Goal: Task Accomplishment & Management: Use online tool/utility

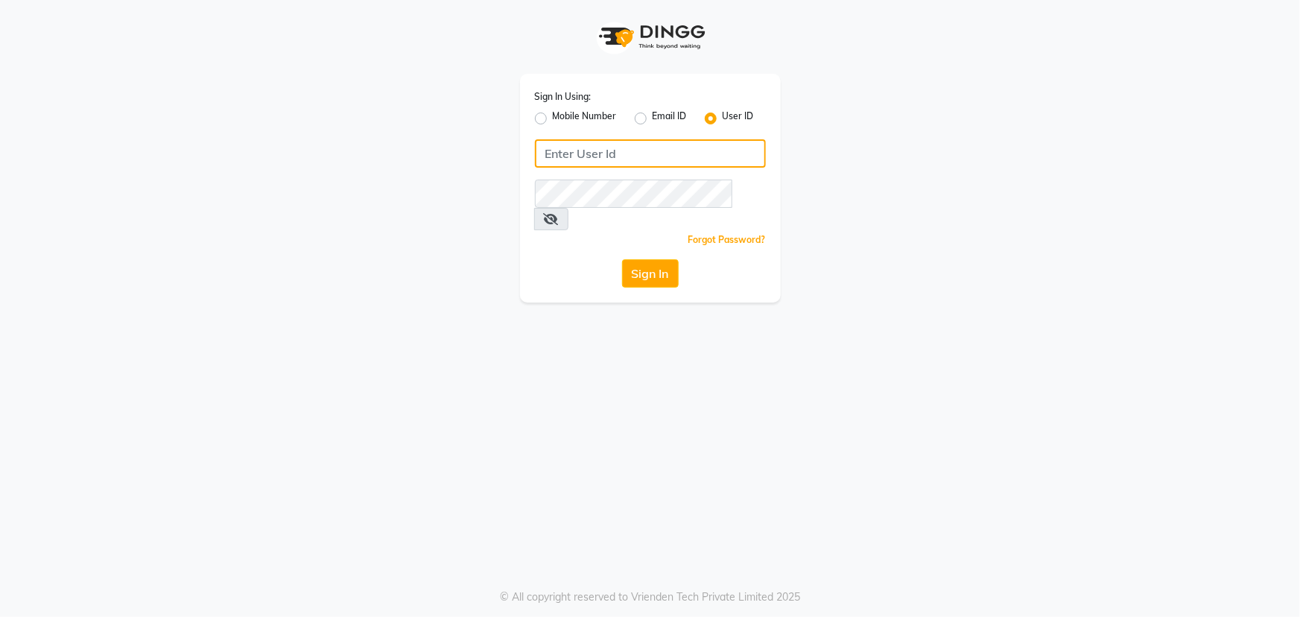
type input "manik"
click at [728, 119] on label "User ID" at bounding box center [737, 118] width 31 height 18
click at [728, 119] on input "User ID" at bounding box center [727, 114] width 10 height 10
click at [658, 259] on button "Sign In" at bounding box center [650, 273] width 57 height 28
click at [722, 118] on label "User ID" at bounding box center [737, 118] width 31 height 18
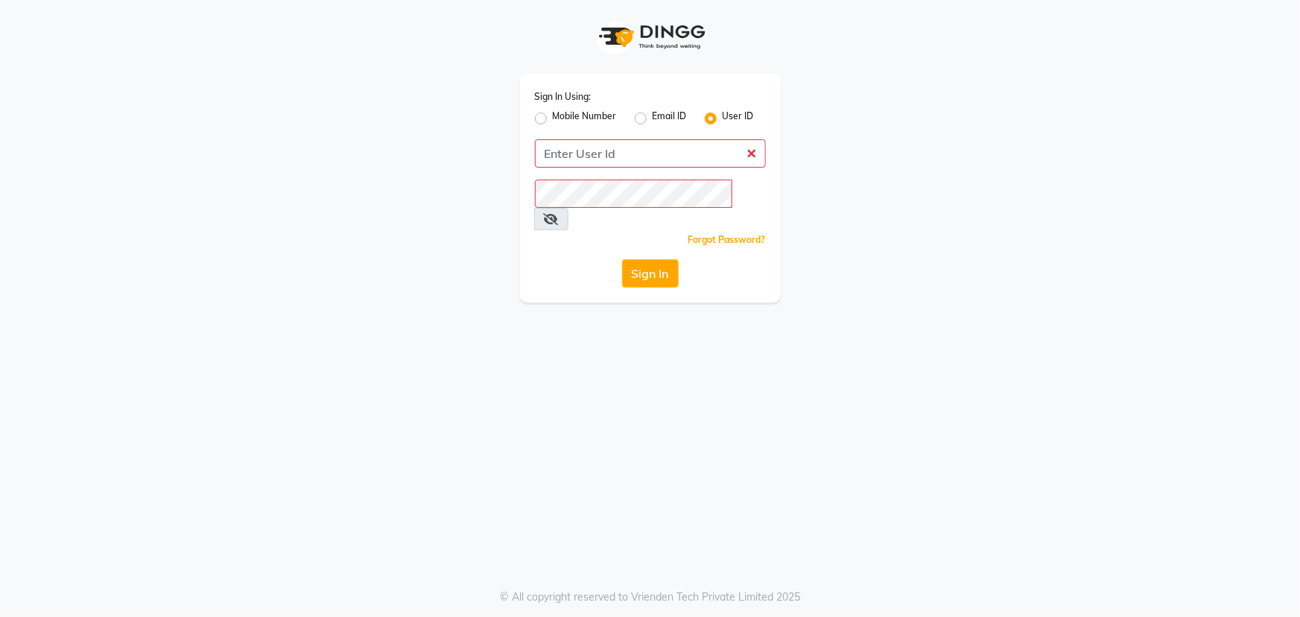
click at [722, 118] on input "User ID" at bounding box center [727, 114] width 10 height 10
click at [734, 115] on label "User ID" at bounding box center [737, 118] width 31 height 18
click at [732, 115] on input "User ID" at bounding box center [727, 114] width 10 height 10
click at [674, 156] on input "Username" at bounding box center [650, 153] width 231 height 28
type input "manik"
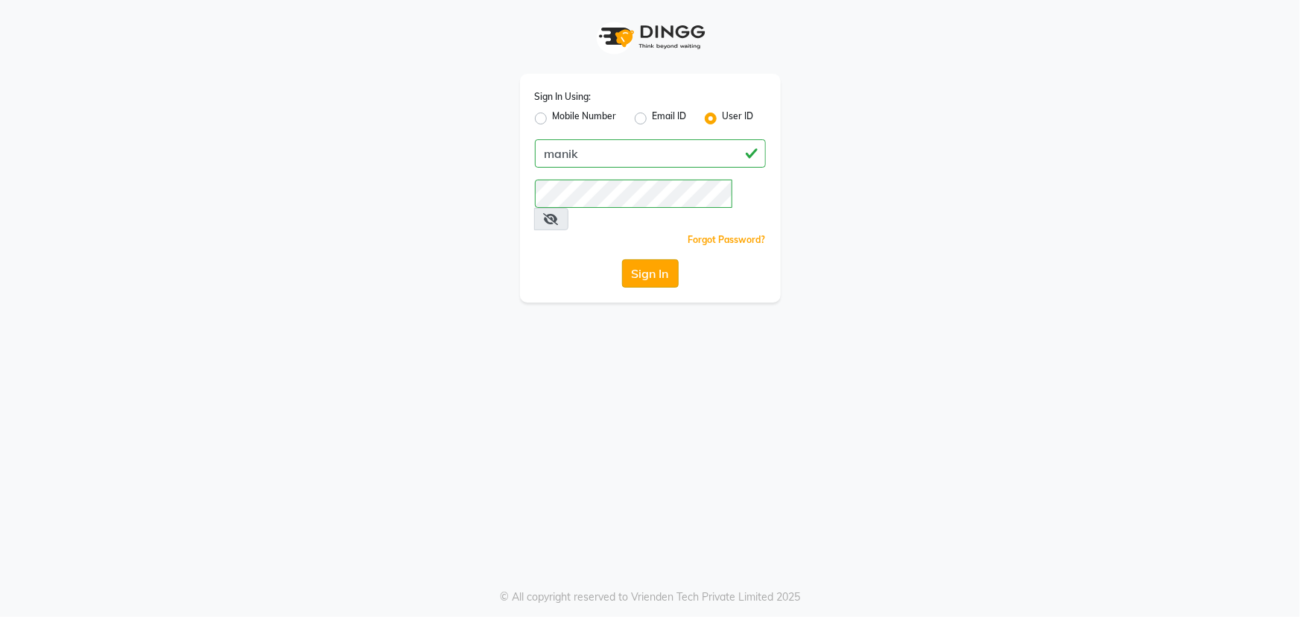
click at [655, 259] on button "Sign In" at bounding box center [650, 273] width 57 height 28
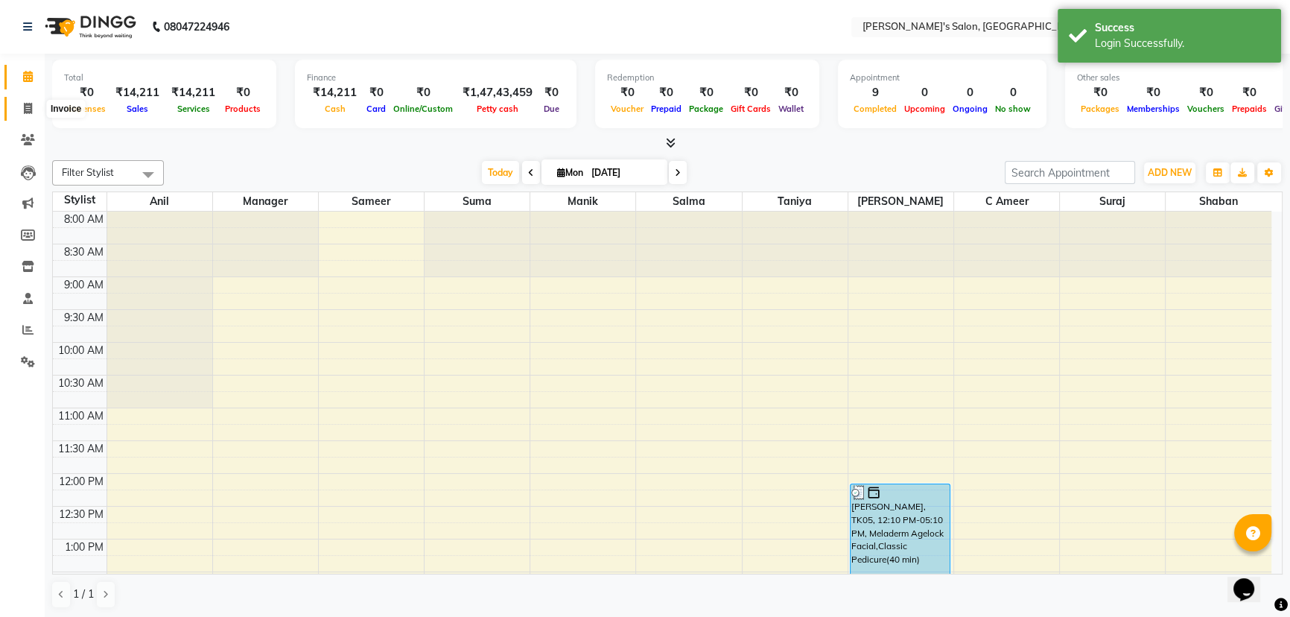
click at [26, 108] on icon at bounding box center [28, 108] width 8 height 11
select select "service"
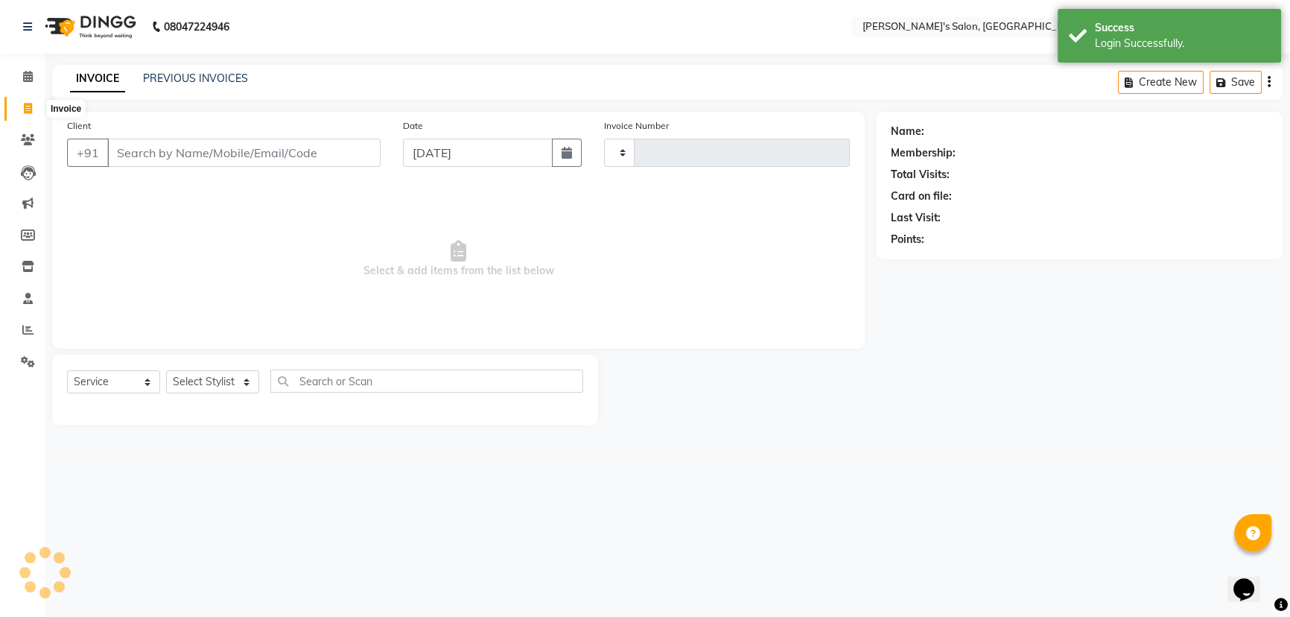
type input "2046"
select select "3810"
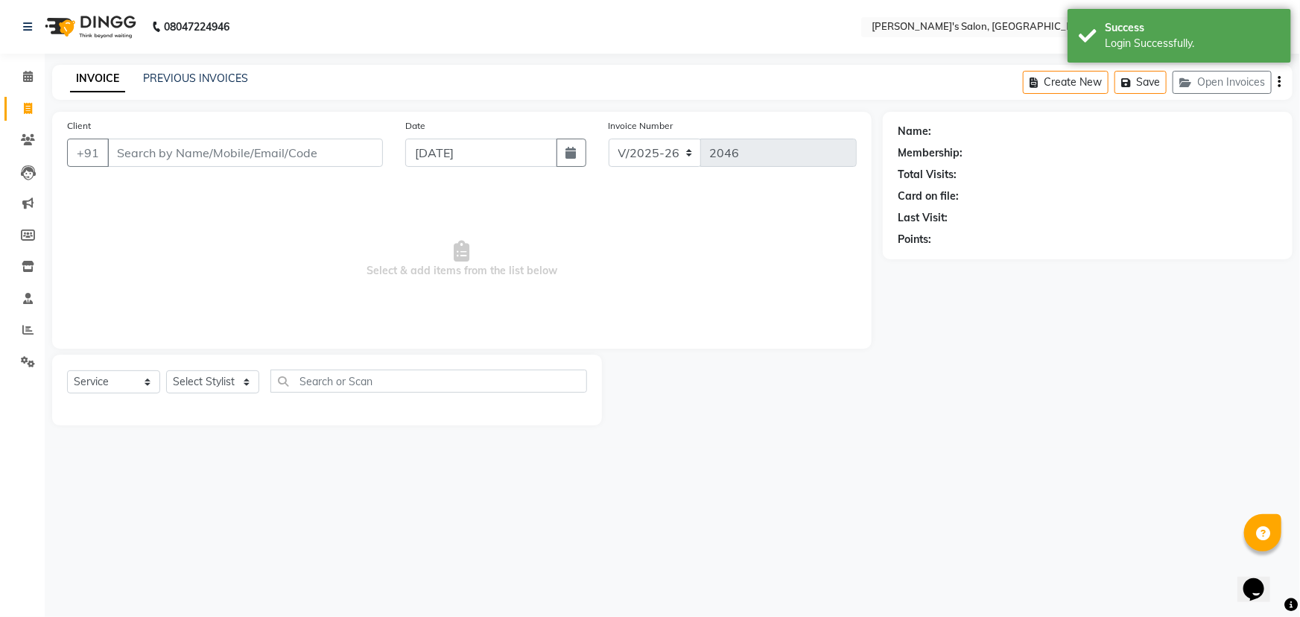
click at [204, 149] on input "Client" at bounding box center [245, 153] width 276 height 28
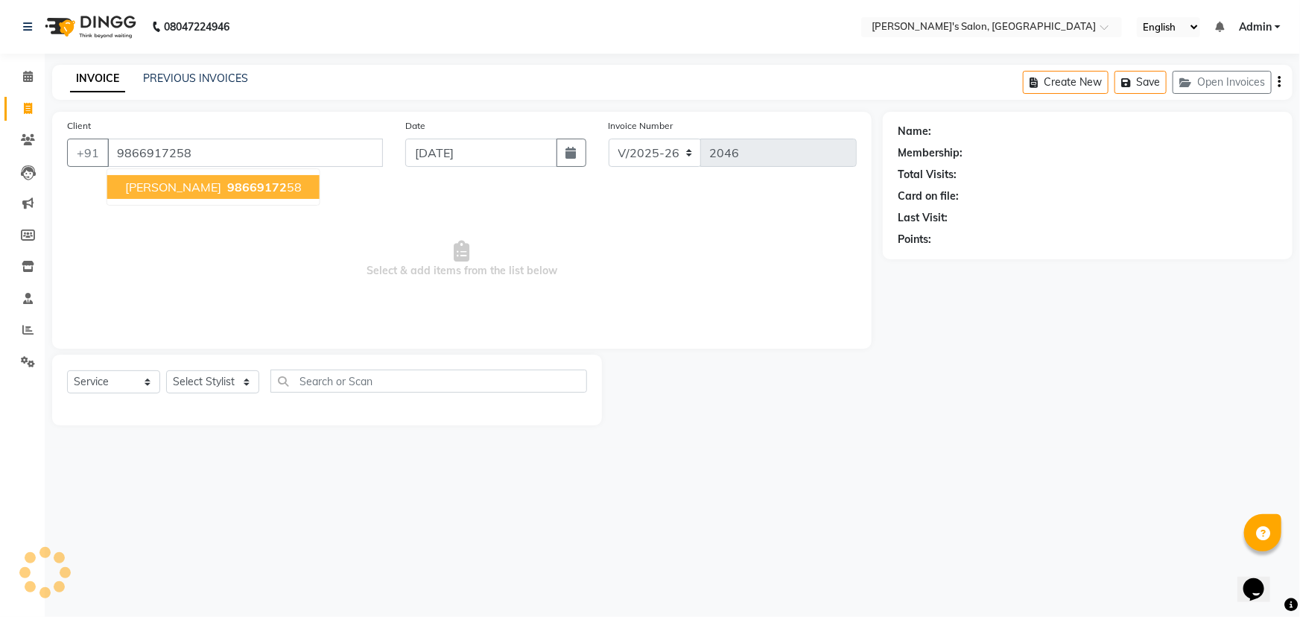
type input "9866917258"
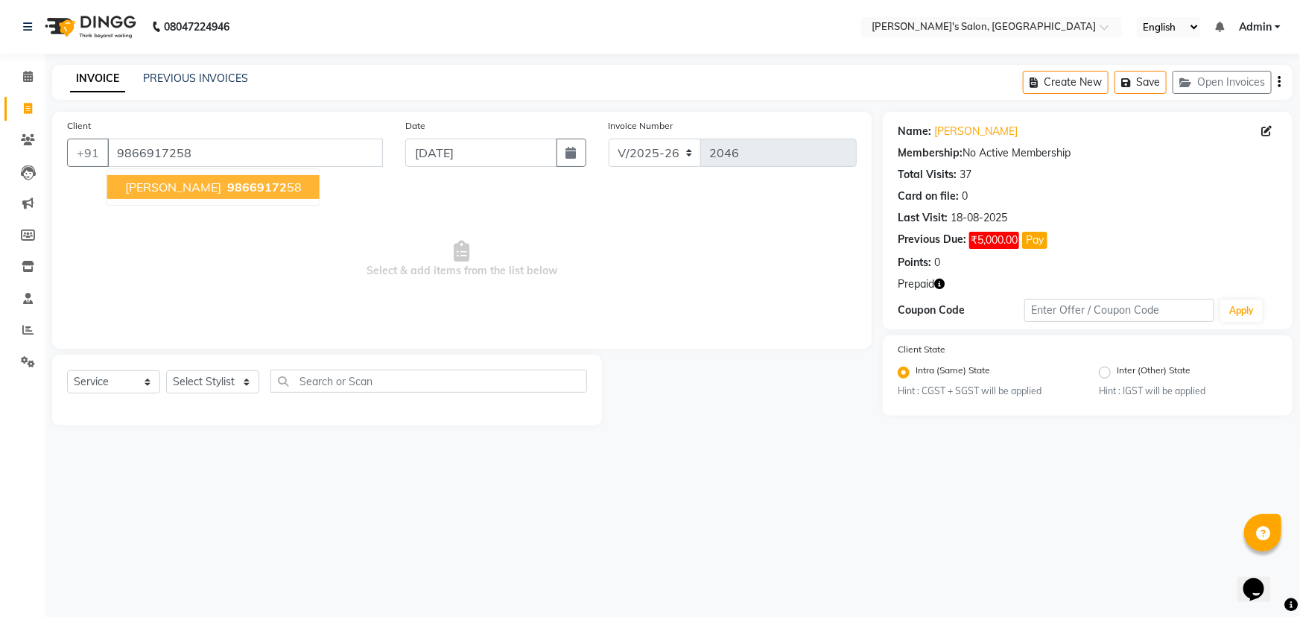
click at [227, 188] on span "98669172" at bounding box center [257, 186] width 60 height 15
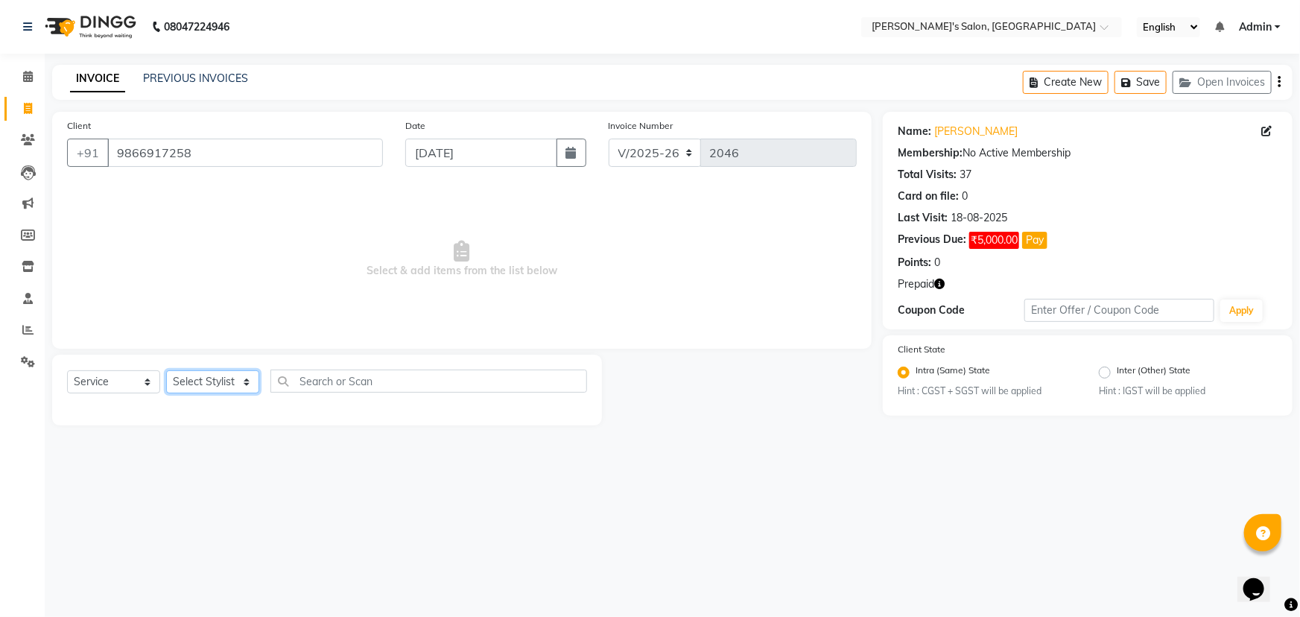
click at [209, 379] on select "Select Stylist [PERSON_NAME] [PERSON_NAME] Manager [PERSON_NAME] [PERSON_NAME] …" at bounding box center [212, 381] width 93 height 23
select select "86403"
click at [166, 370] on select "Select Stylist [PERSON_NAME] [PERSON_NAME] Manager [PERSON_NAME] [PERSON_NAME] …" at bounding box center [212, 381] width 93 height 23
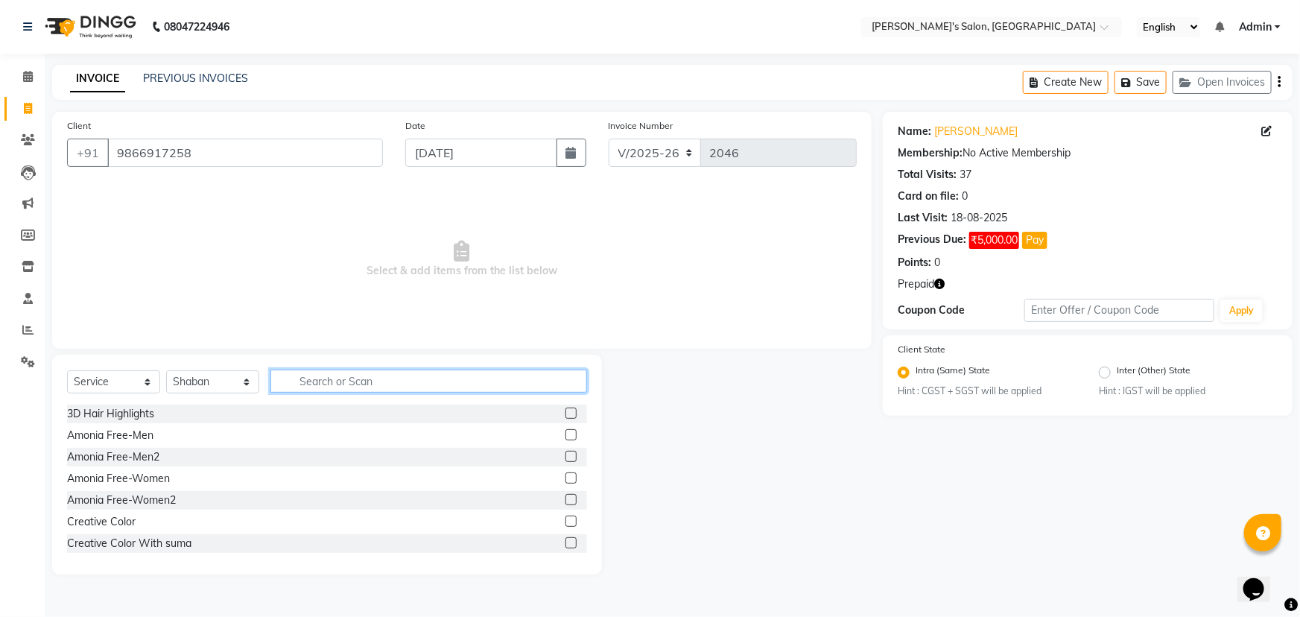
click at [328, 381] on input "text" at bounding box center [428, 380] width 317 height 23
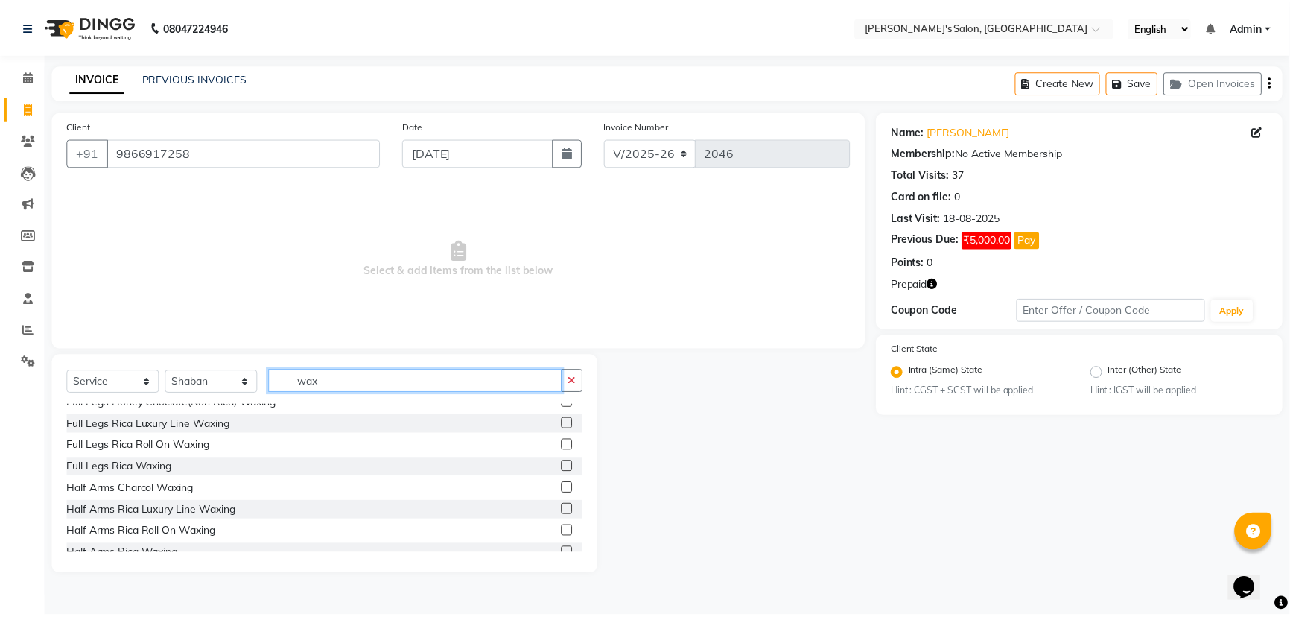
scroll to position [844, 0]
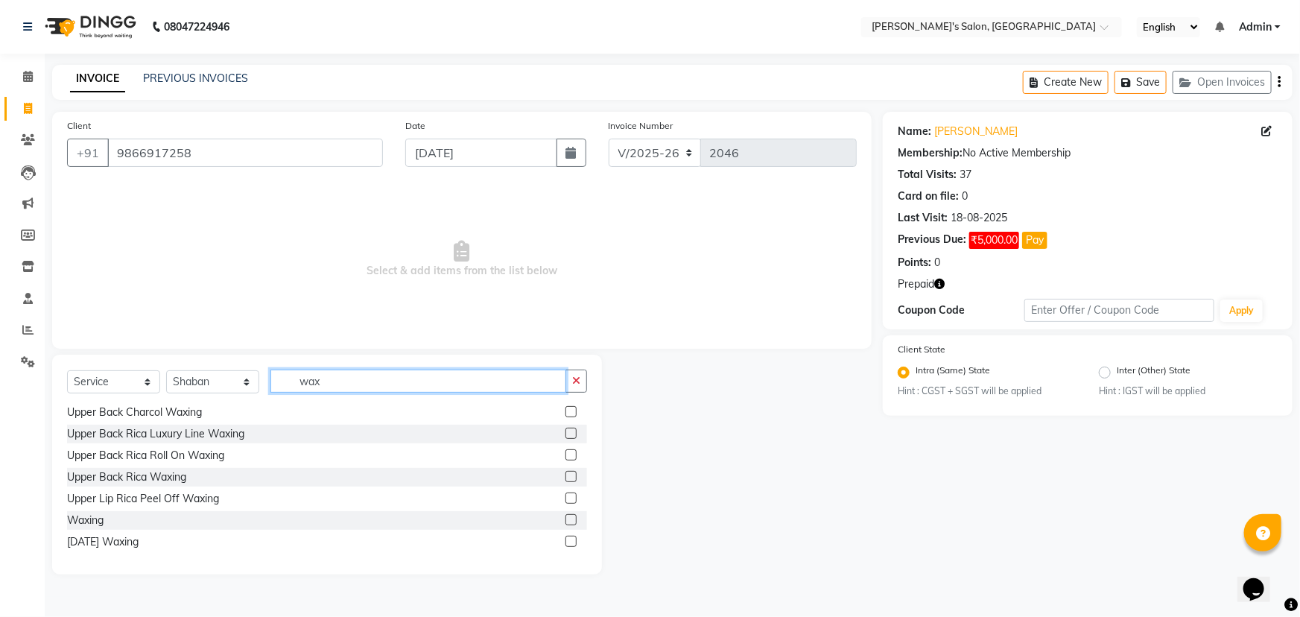
type input "wax"
click at [565, 519] on label at bounding box center [570, 519] width 11 height 11
click at [565, 519] on input "checkbox" at bounding box center [570, 520] width 10 height 10
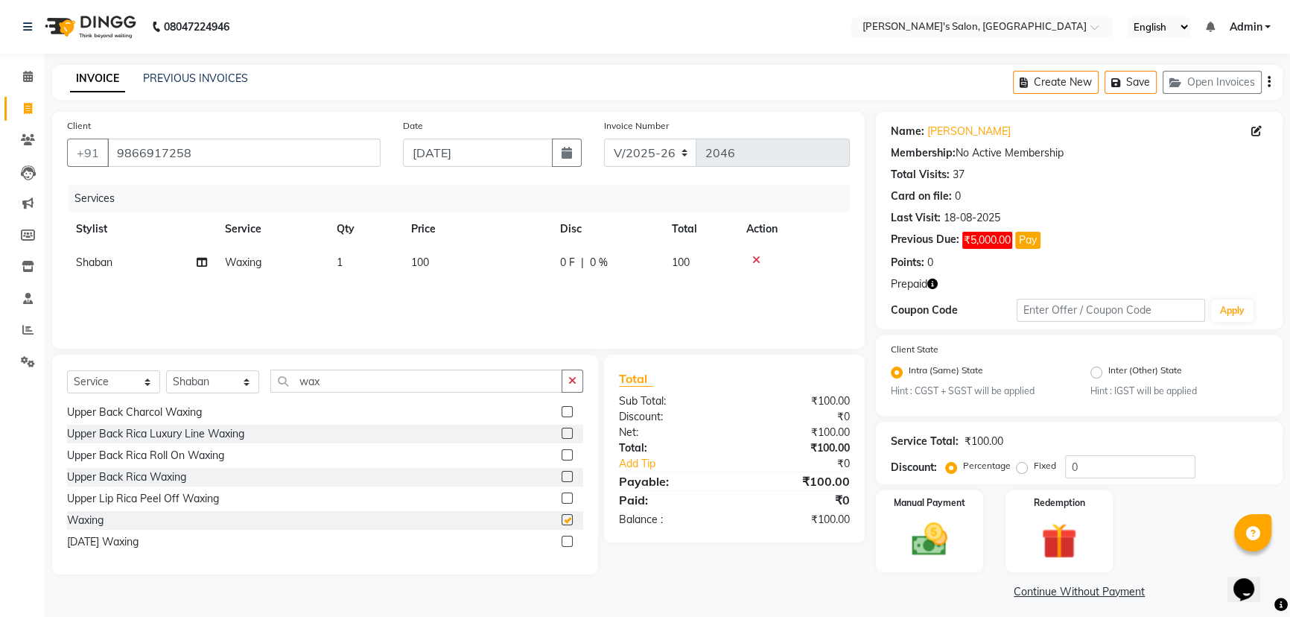
checkbox input "false"
click at [456, 260] on td "100" at bounding box center [476, 263] width 149 height 34
select select "86403"
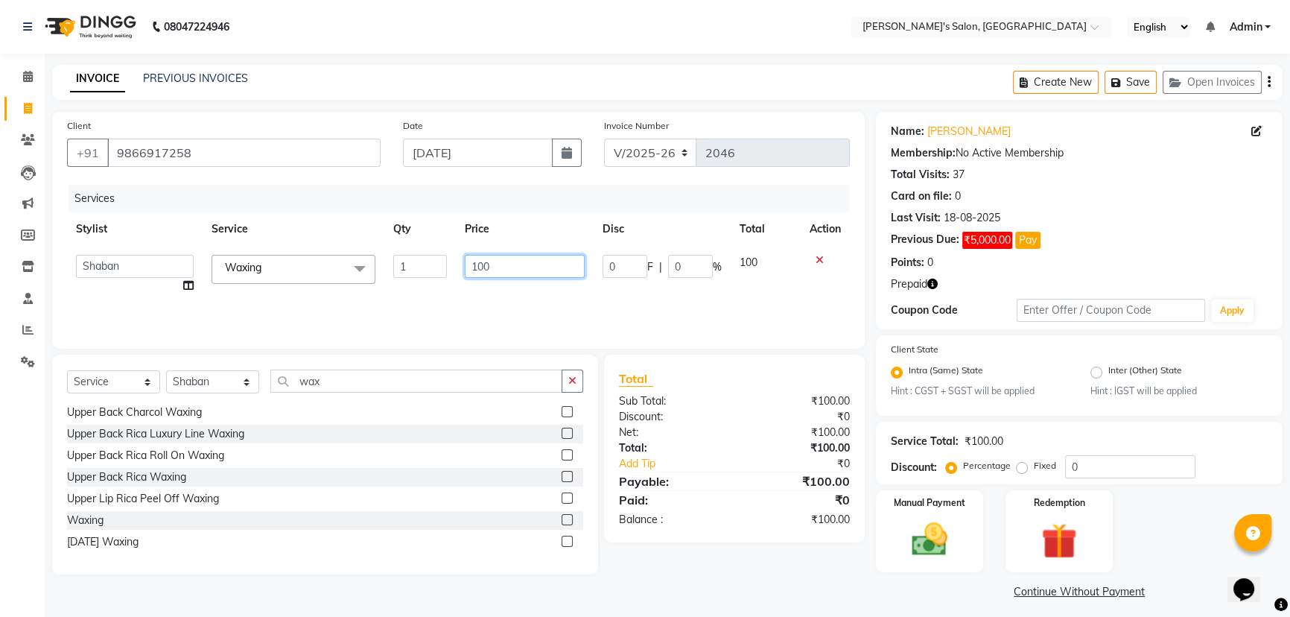
click at [475, 265] on input "100" at bounding box center [525, 266] width 120 height 23
type input "1400"
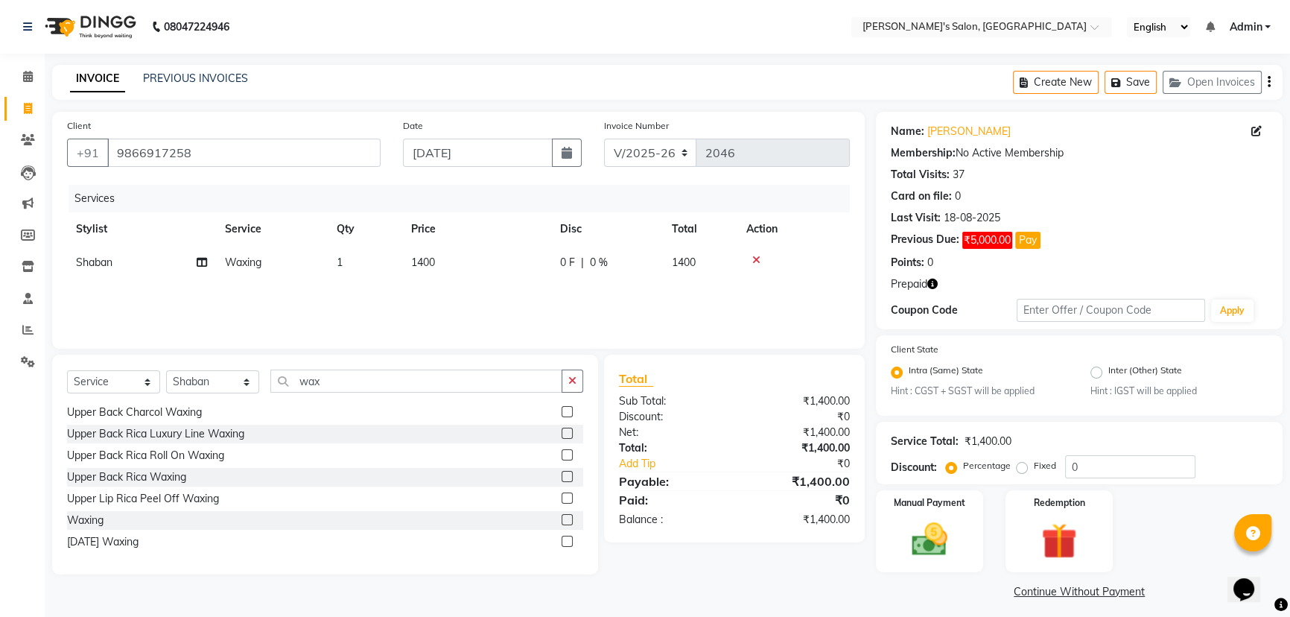
click at [576, 305] on div "Services Stylist Service Qty Price Disc Total Action Shaban Waxing 1 1400 0 F |…" at bounding box center [458, 259] width 783 height 149
click at [1066, 548] on img at bounding box center [1059, 541] width 60 height 46
click at [1058, 588] on span "Prepaid 2" at bounding box center [1053, 593] width 48 height 17
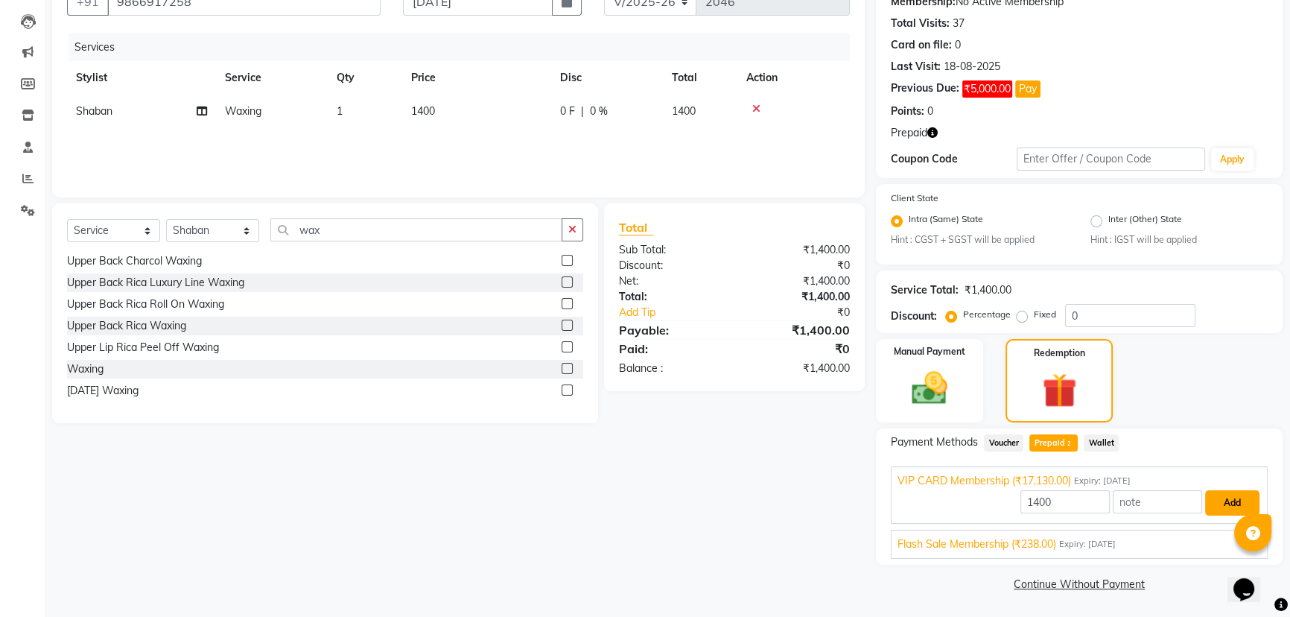
click at [1222, 499] on button "Add" at bounding box center [1232, 502] width 54 height 25
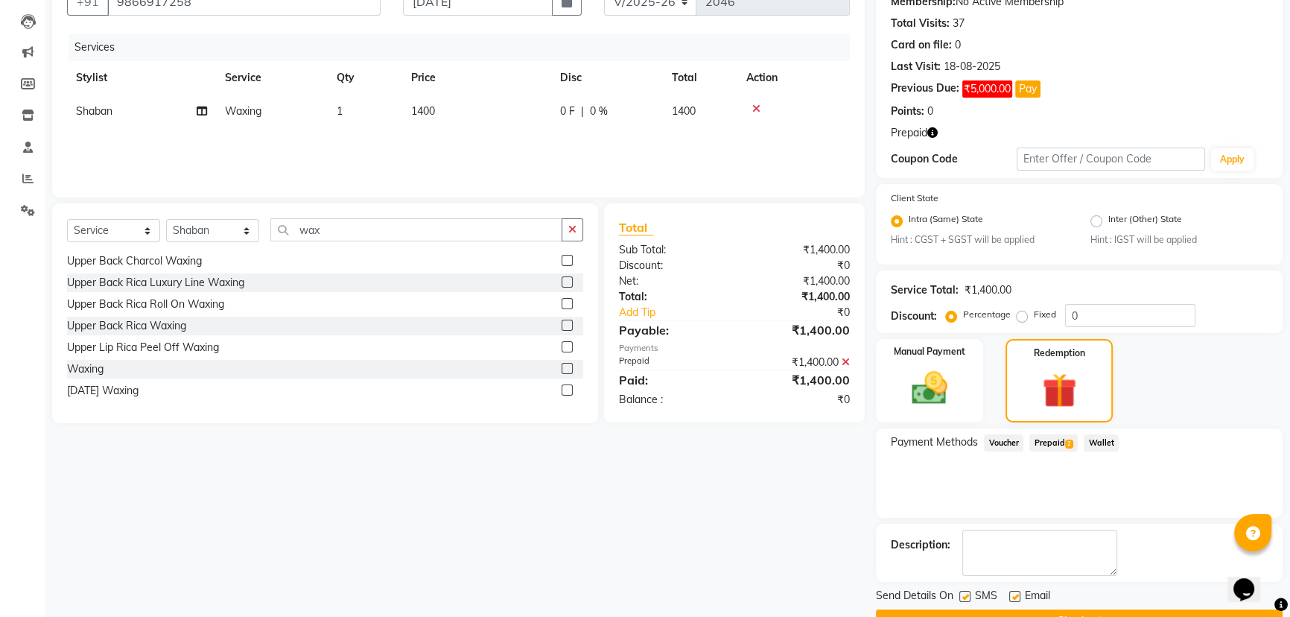
scroll to position [188, 0]
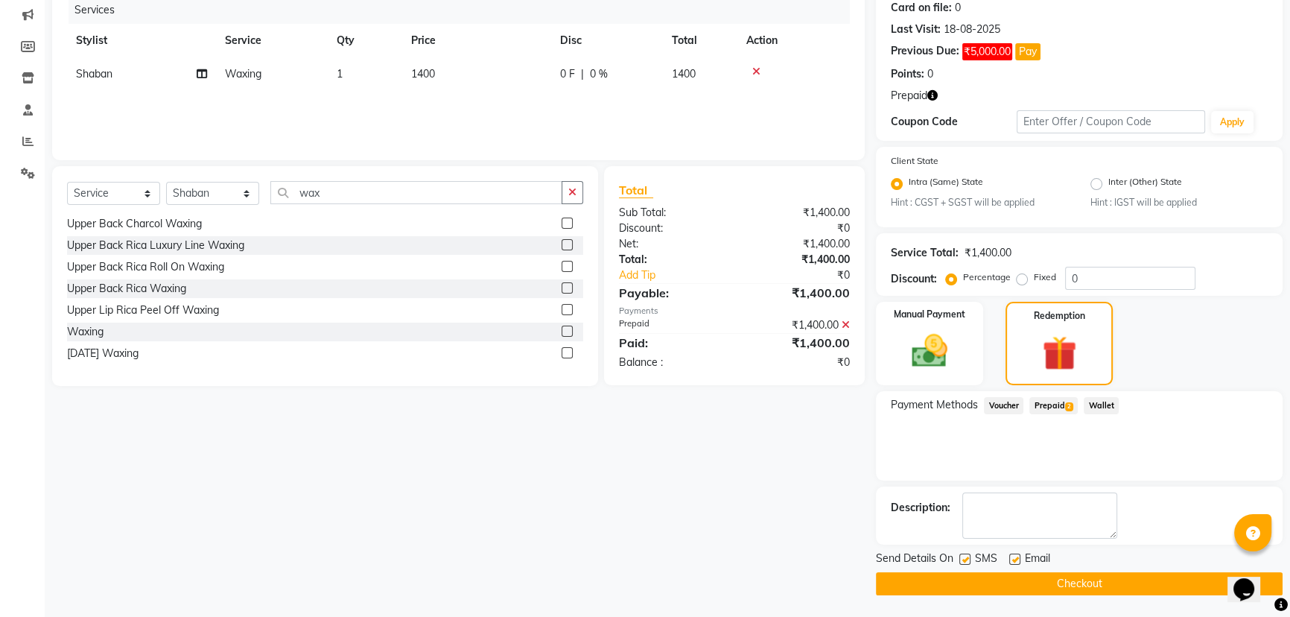
click at [1065, 581] on button "Checkout" at bounding box center [1079, 583] width 407 height 23
